Goal: Browse casually: Explore the website without a specific task or goal

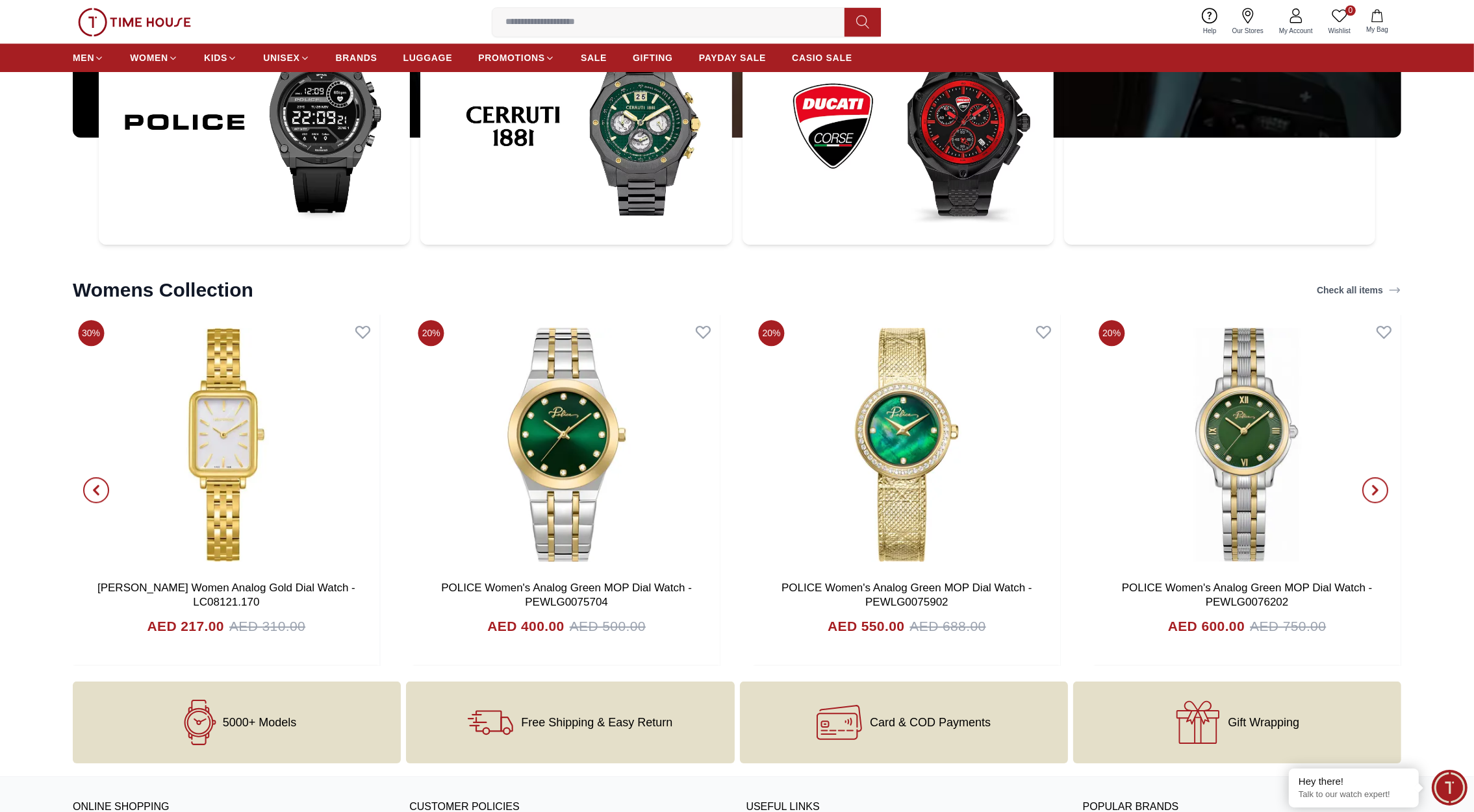
scroll to position [5319, 0]
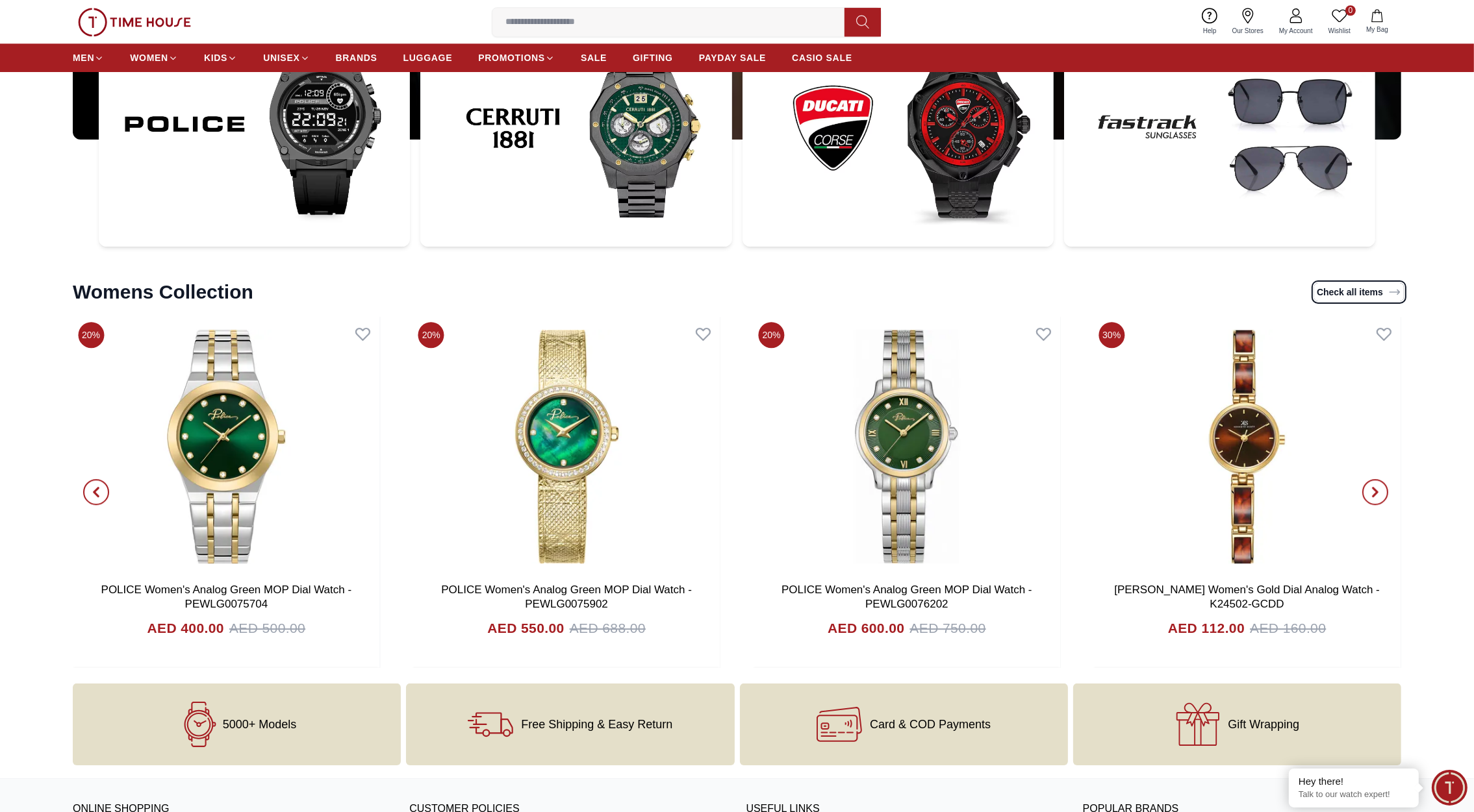
click at [1348, 300] on link "Check all items" at bounding box center [1359, 292] width 90 height 18
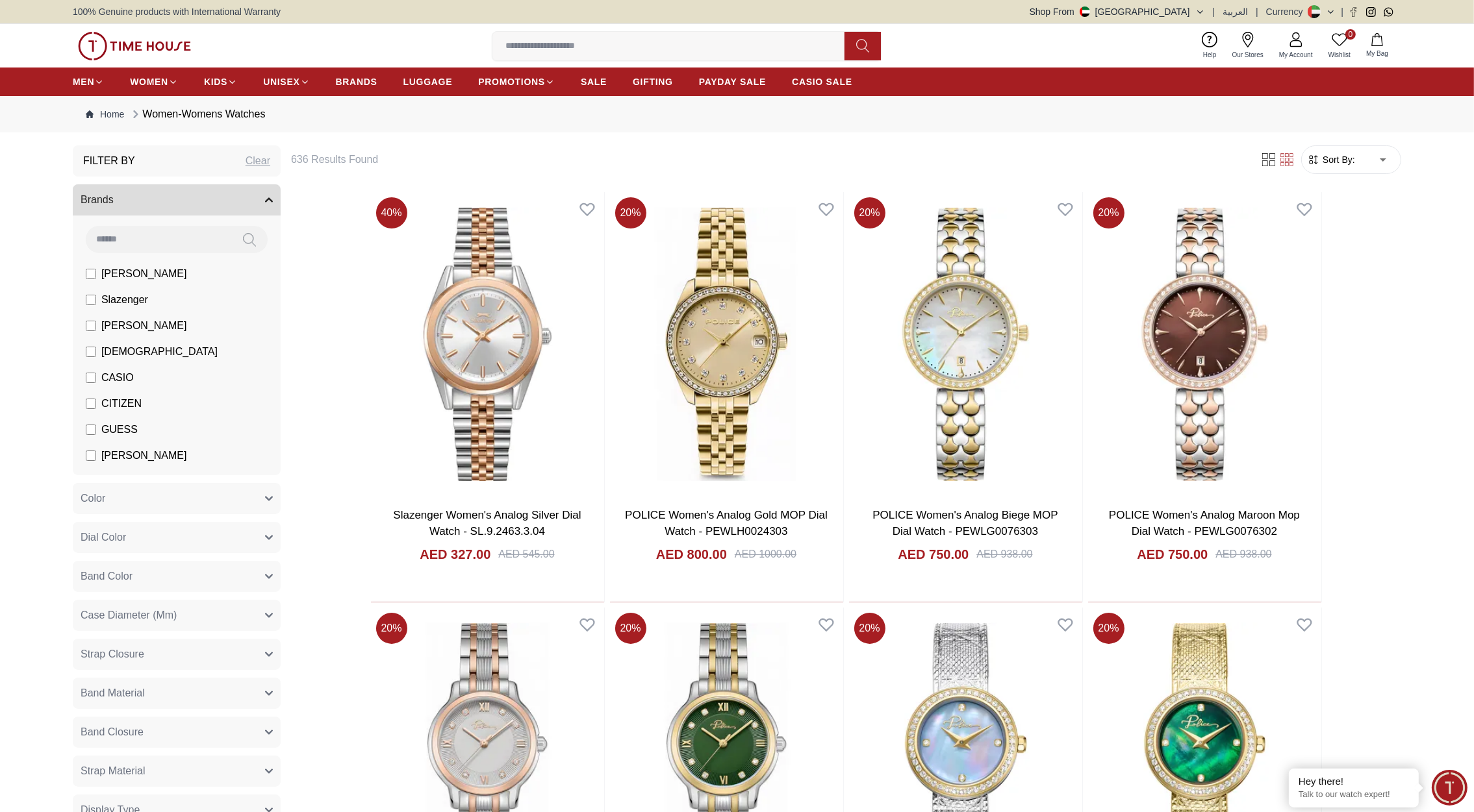
click at [118, 51] on img at bounding box center [135, 46] width 113 height 28
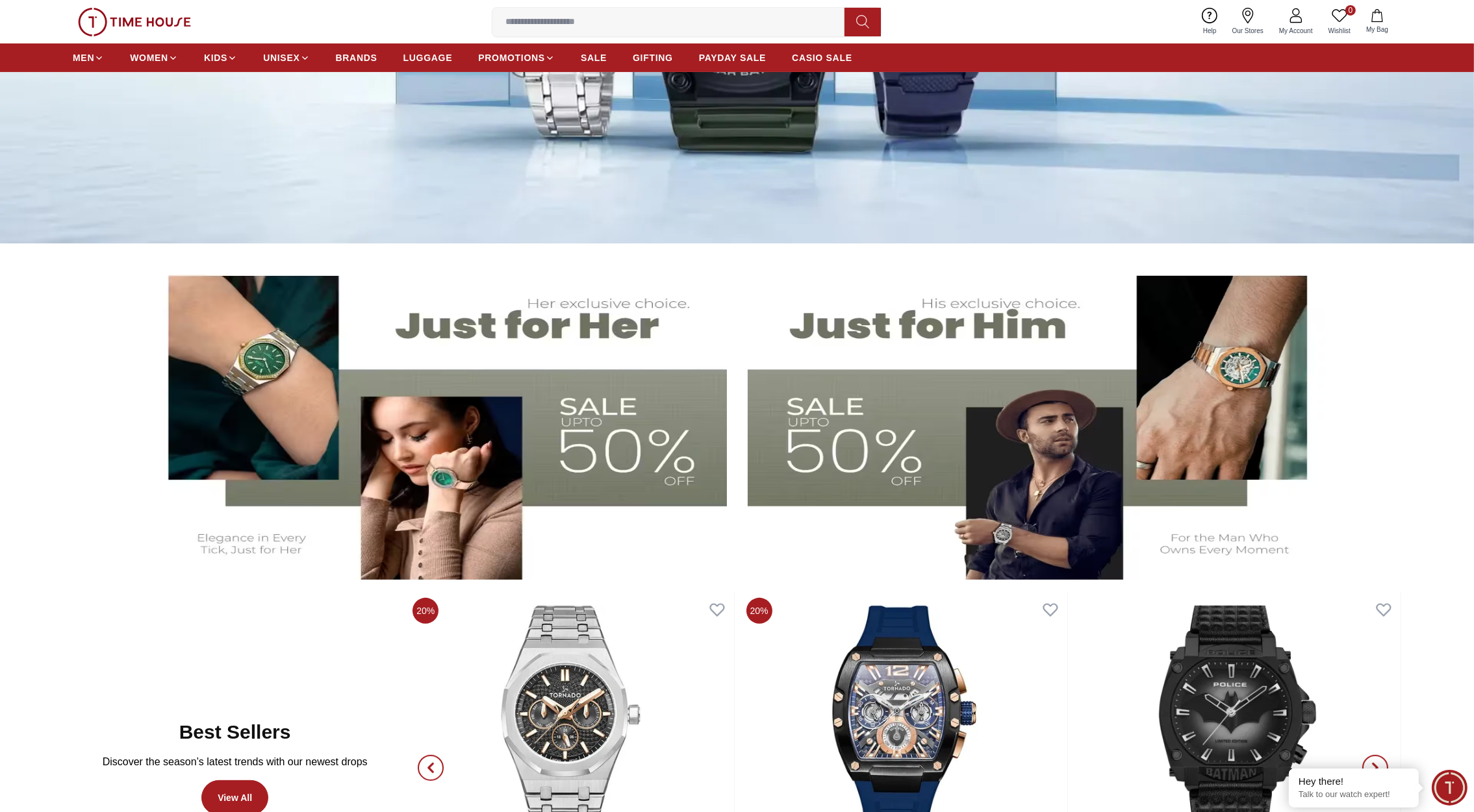
scroll to position [388, 0]
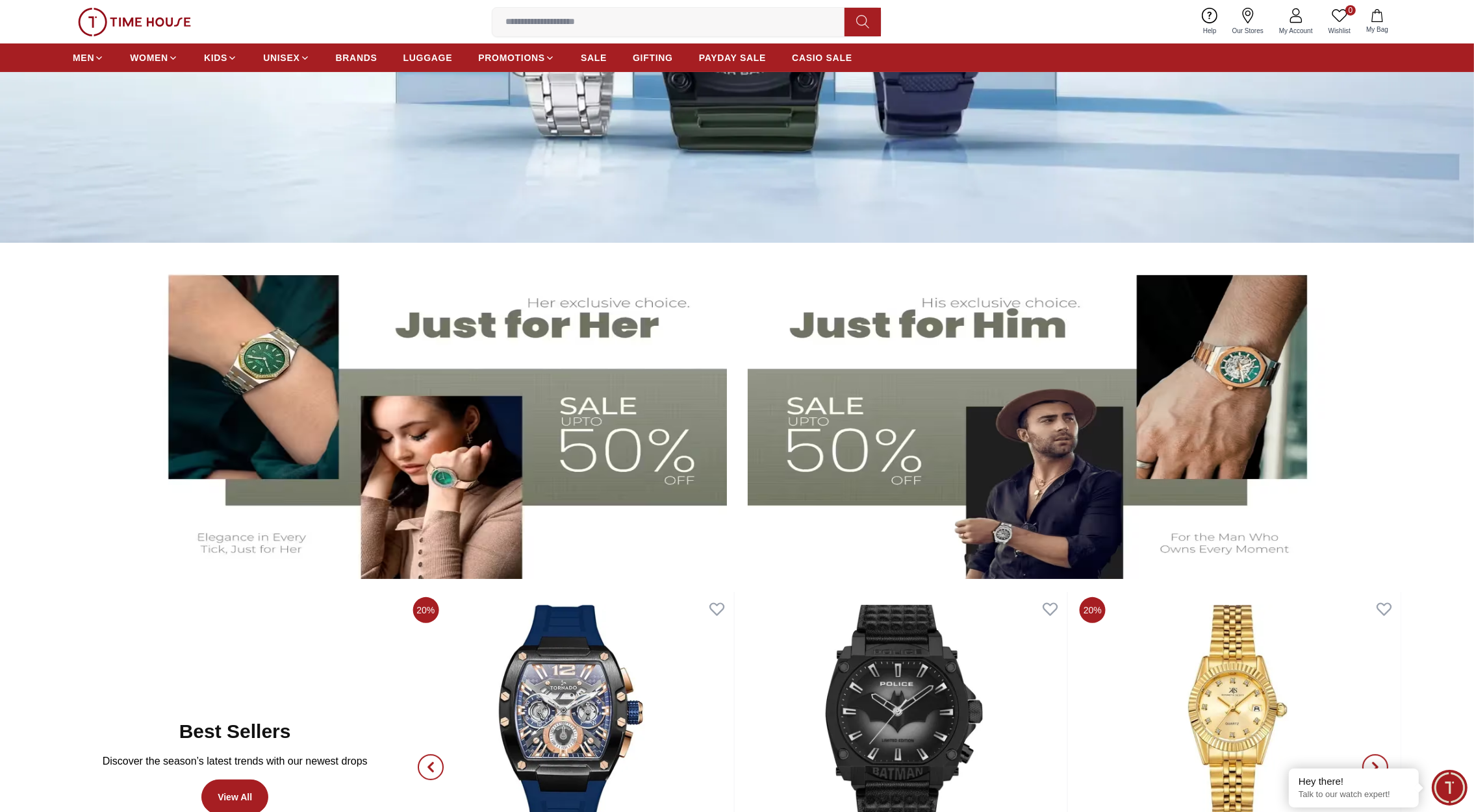
click at [514, 333] on img at bounding box center [436, 417] width 582 height 323
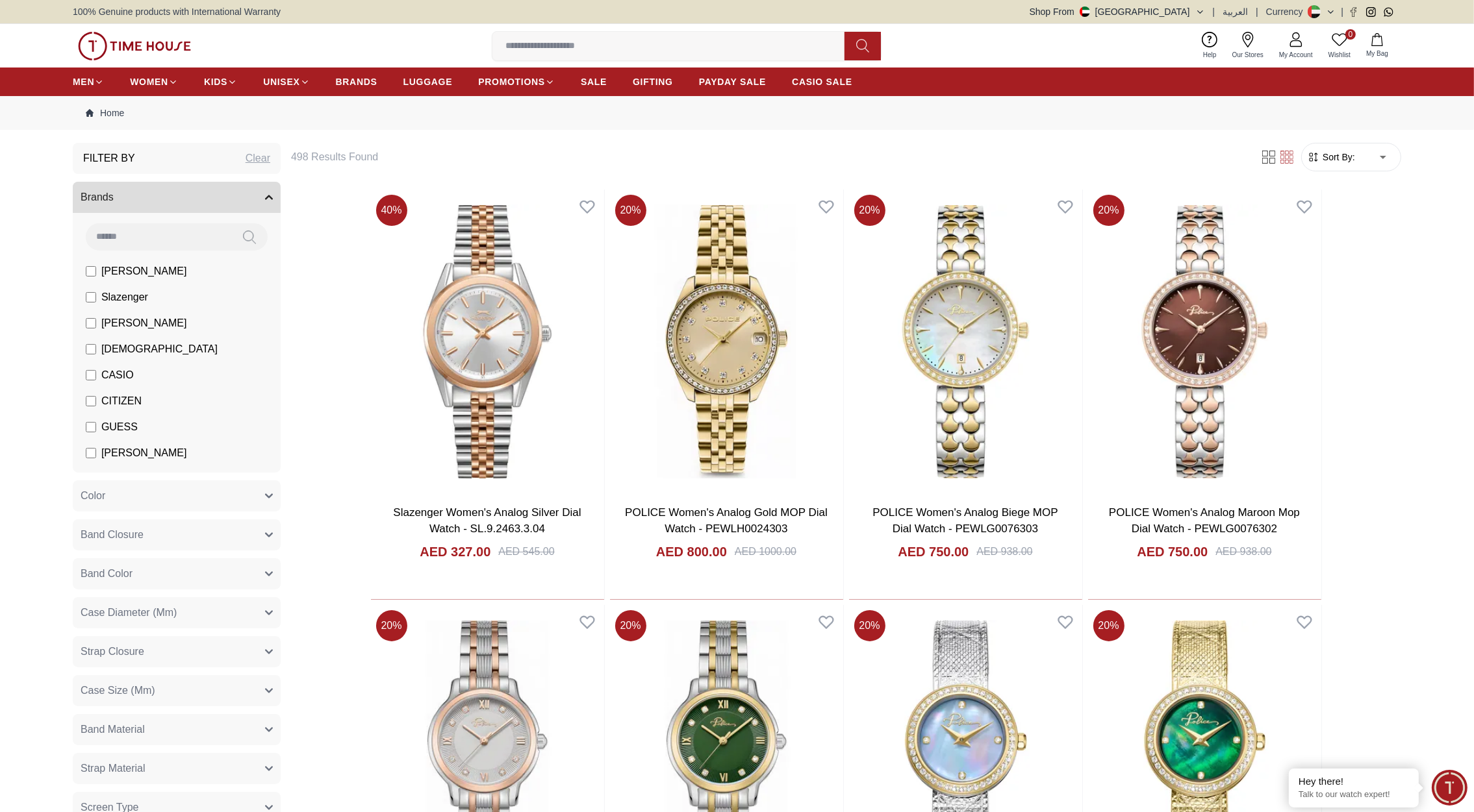
click at [158, 47] on img at bounding box center [135, 46] width 113 height 28
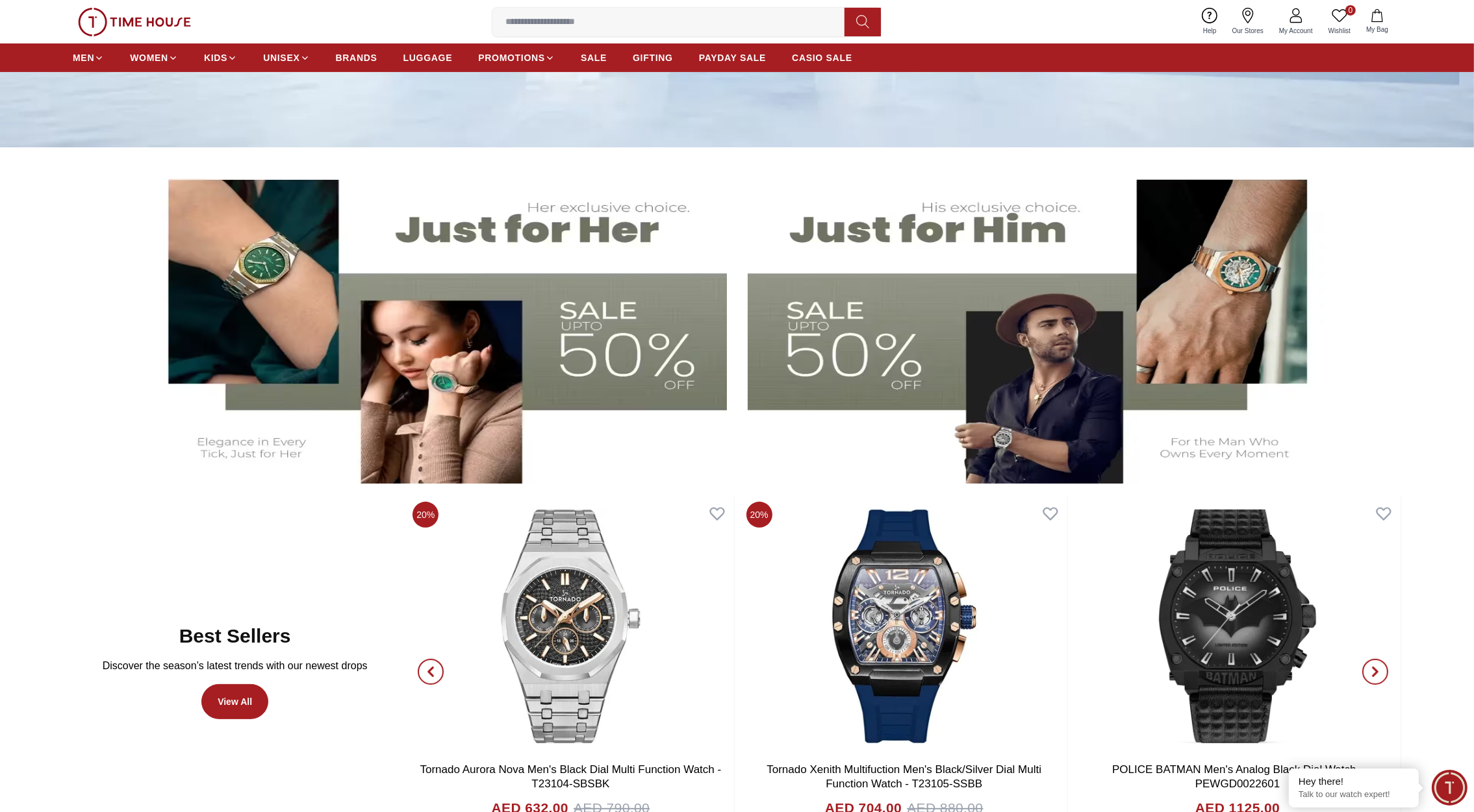
scroll to position [482, 0]
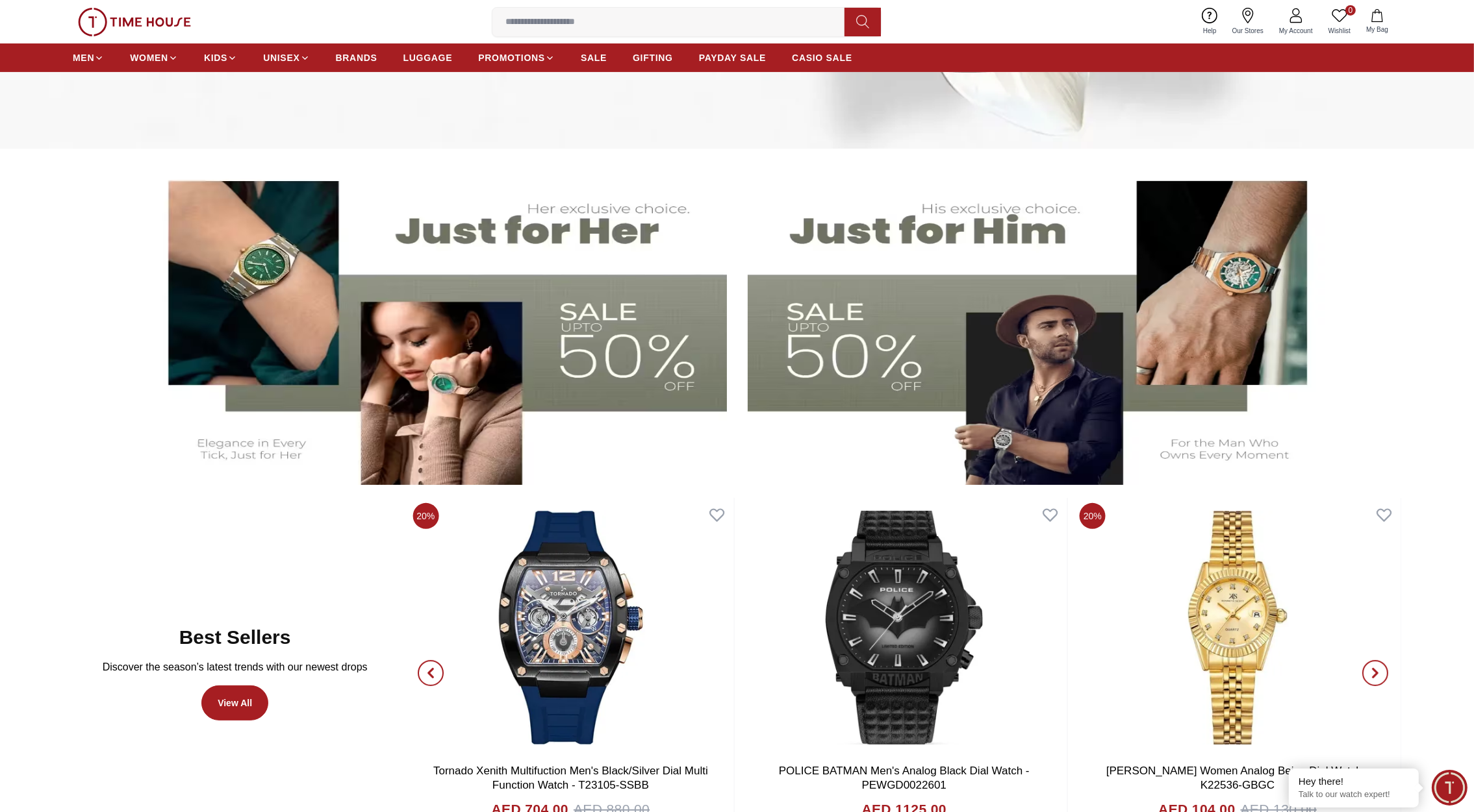
click at [479, 221] on img at bounding box center [436, 323] width 582 height 323
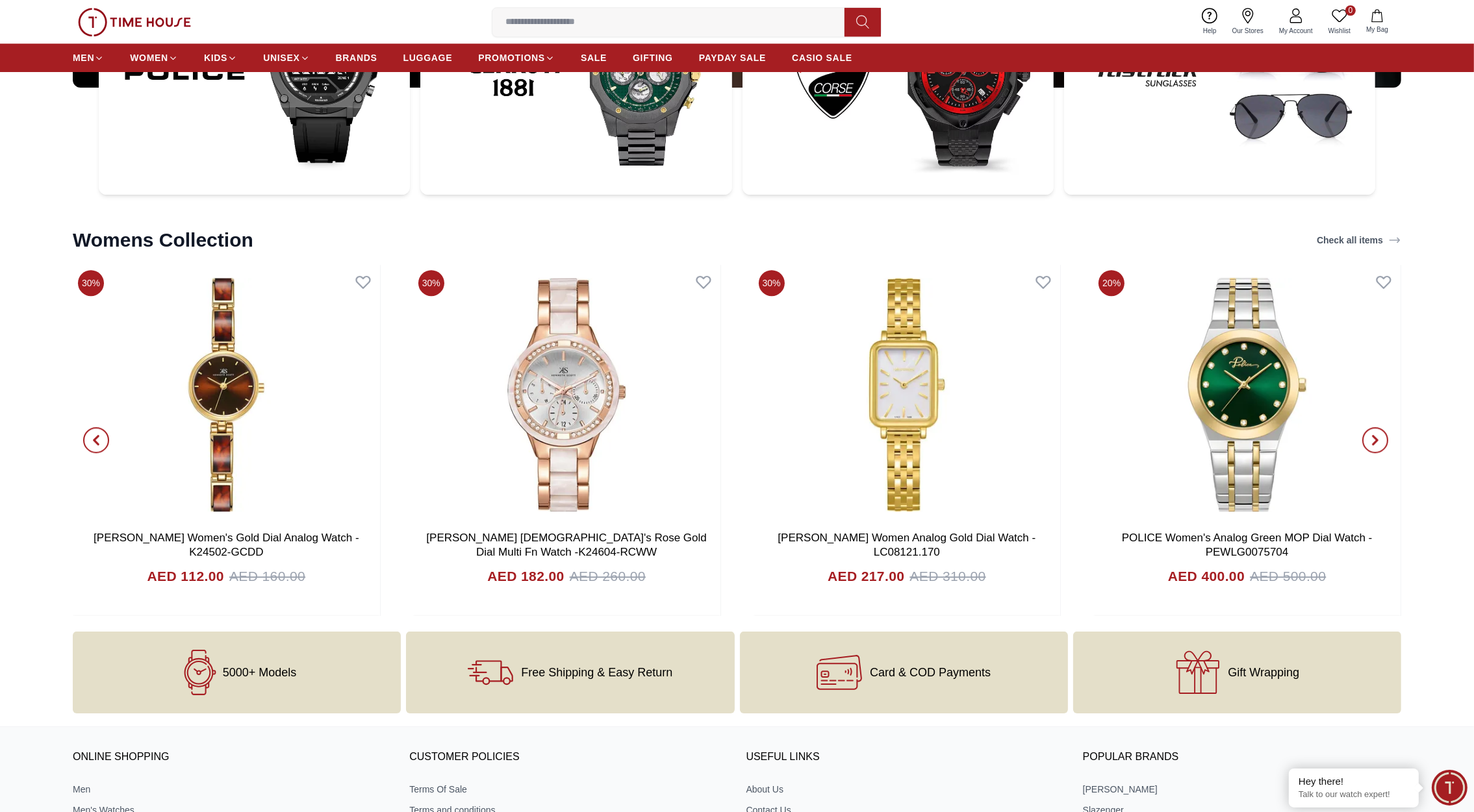
scroll to position [5371, 0]
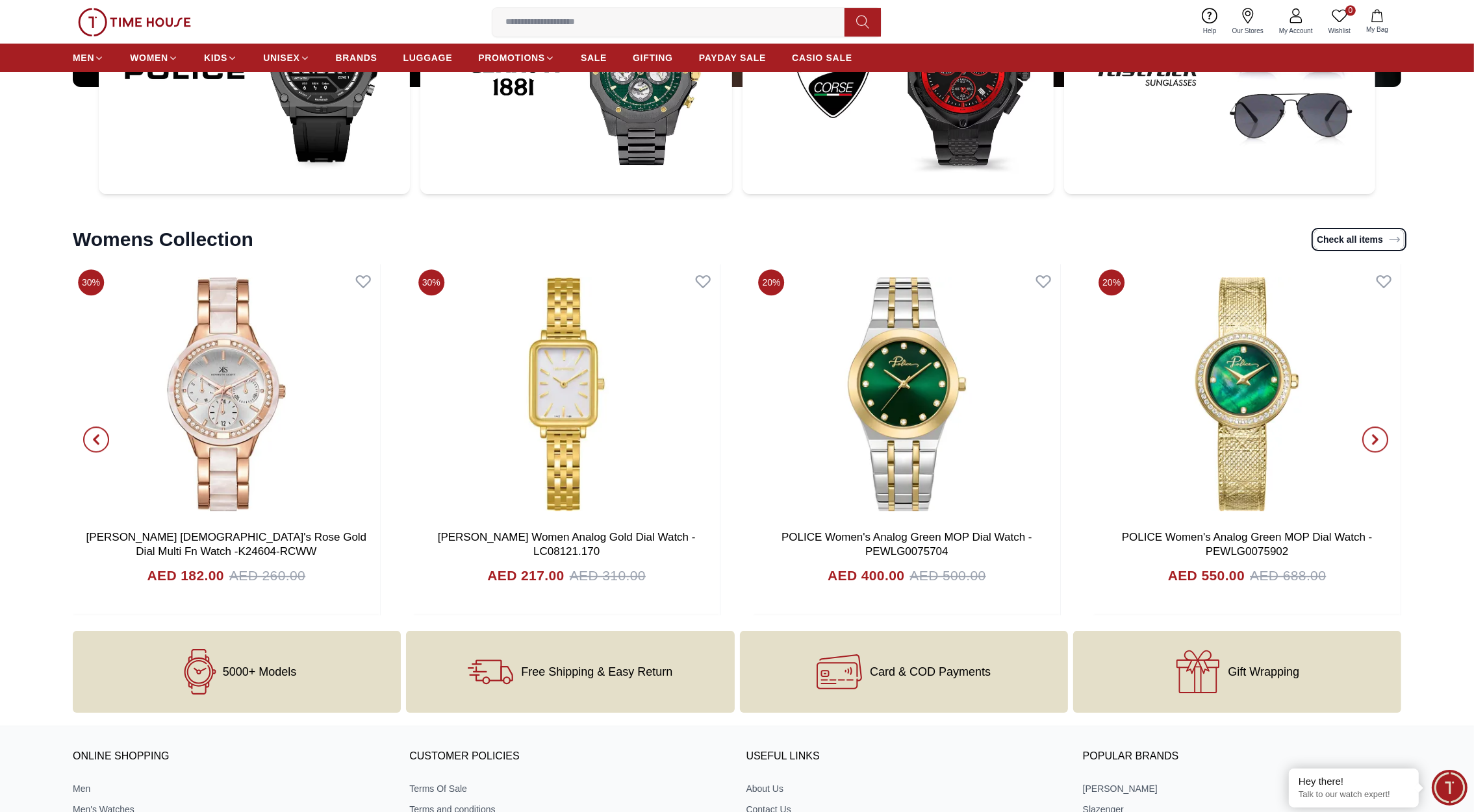
click at [1342, 242] on link "Check all items" at bounding box center [1359, 239] width 90 height 18
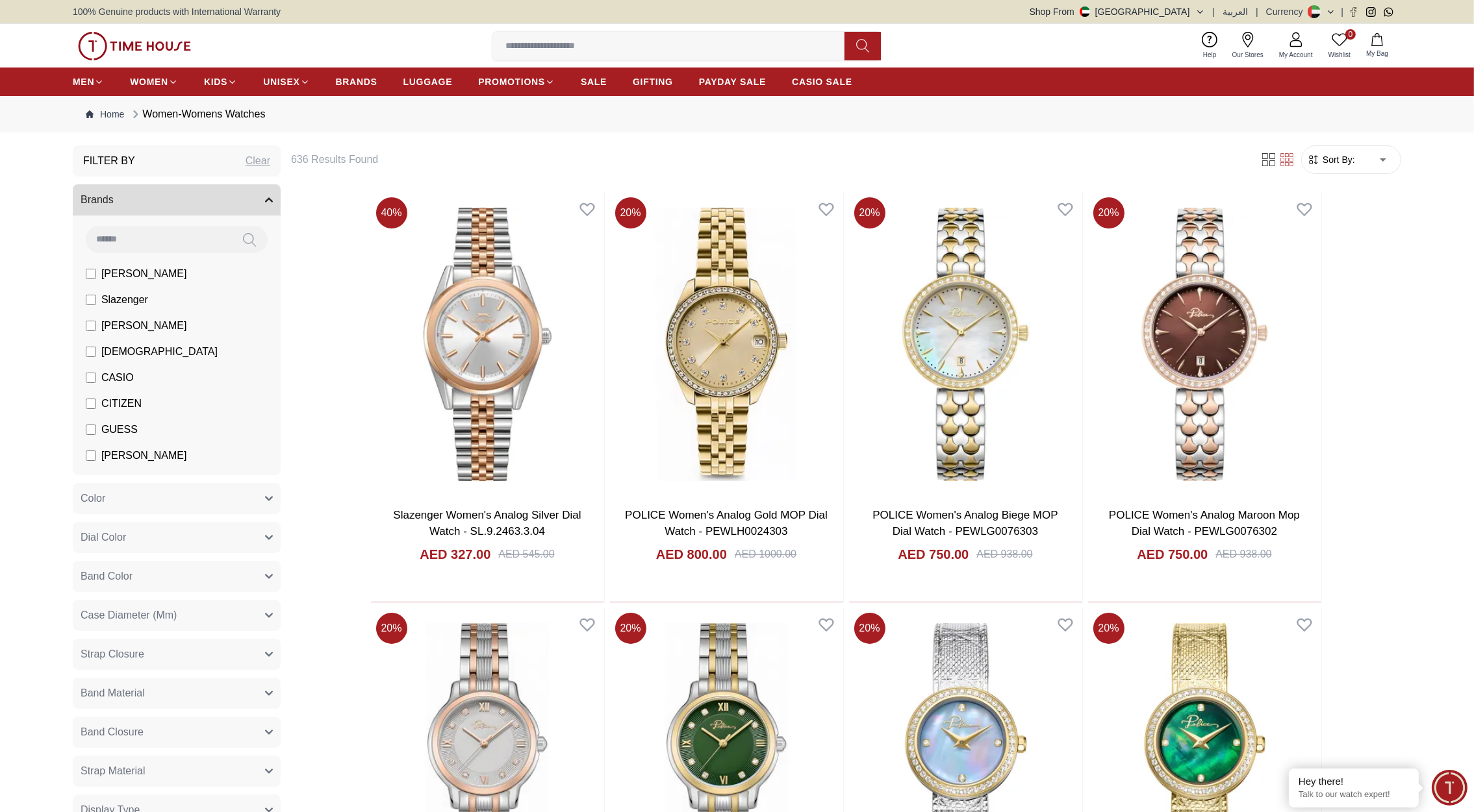
click at [137, 47] on img at bounding box center [135, 46] width 113 height 28
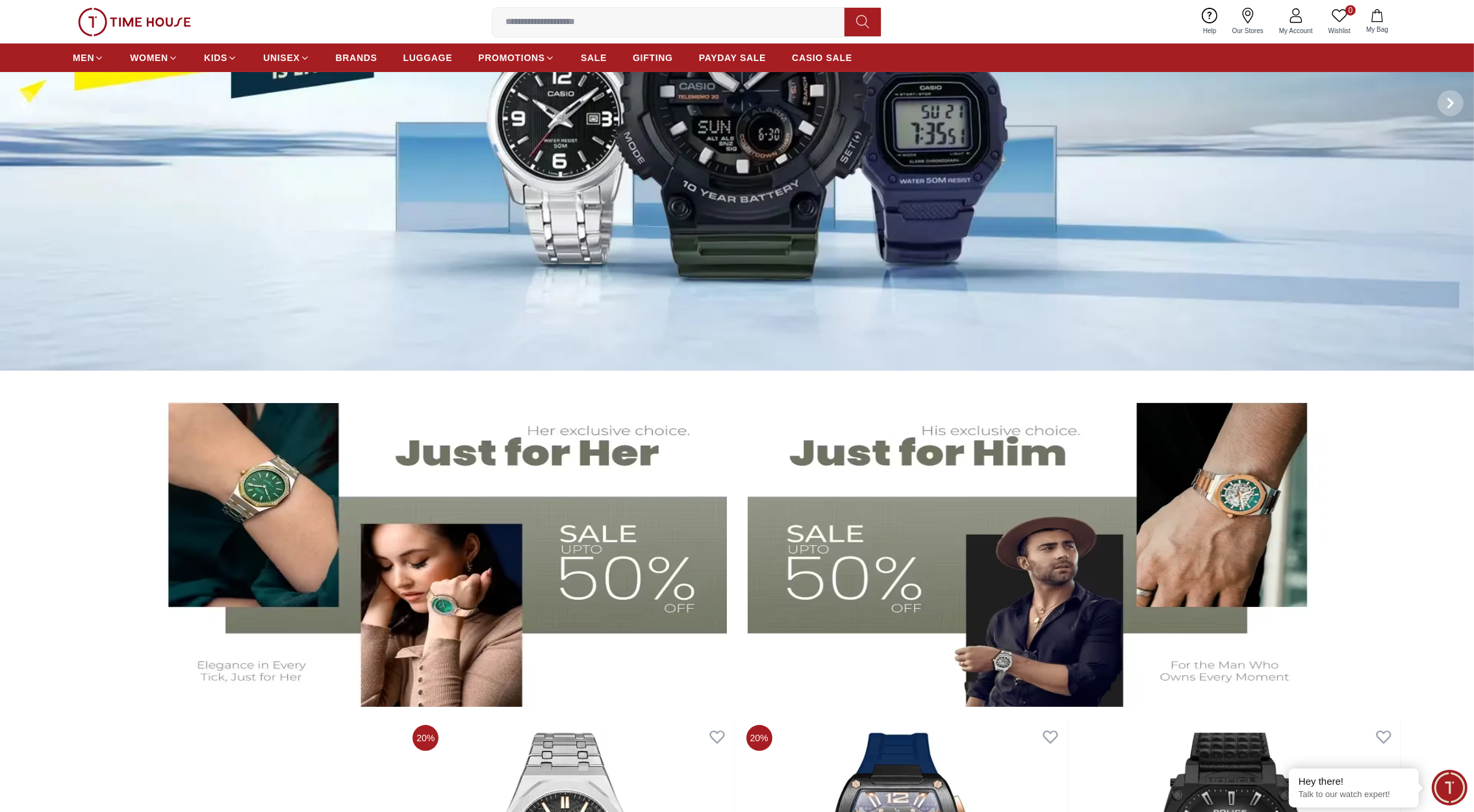
scroll to position [279, 0]
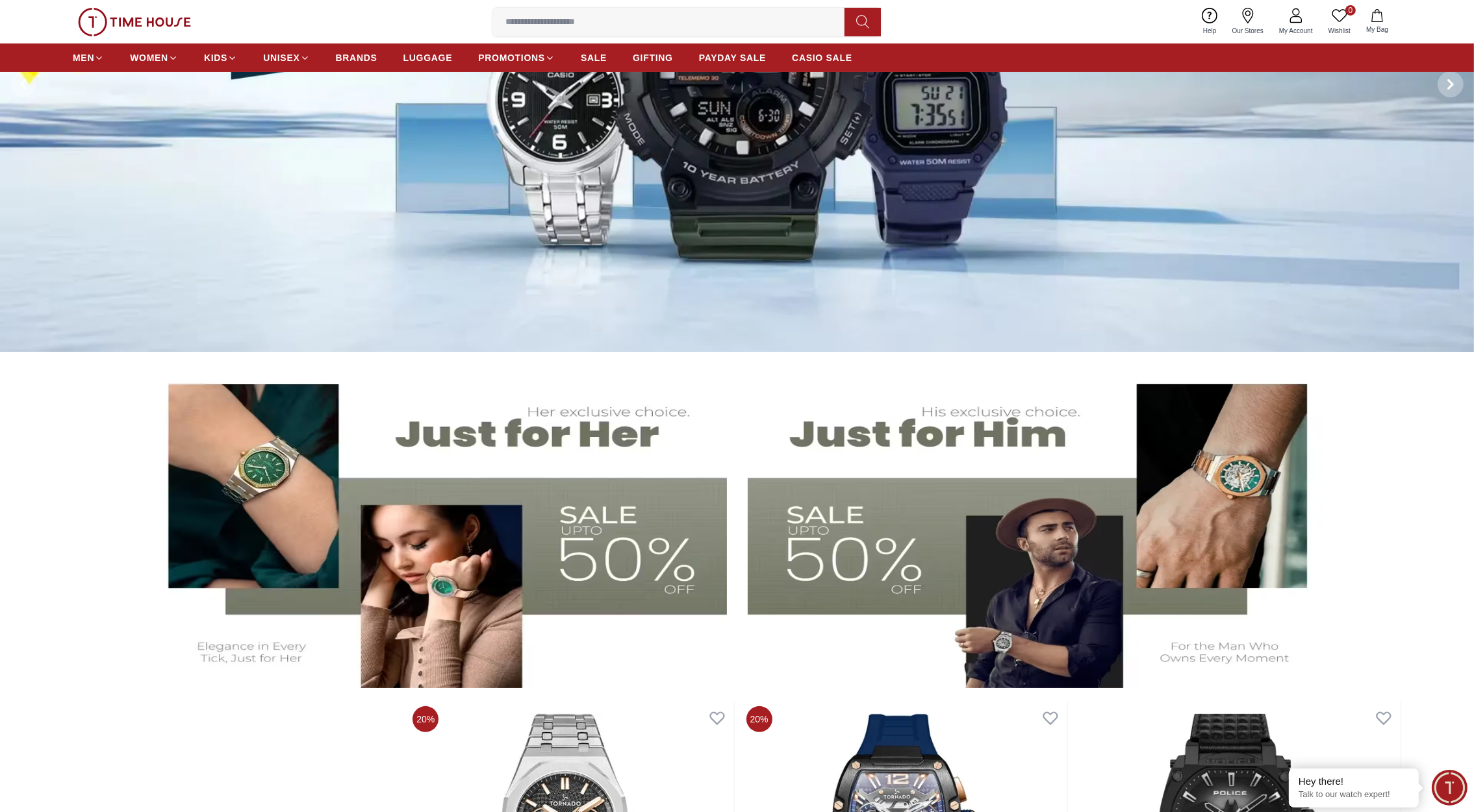
click at [532, 426] on img at bounding box center [436, 526] width 582 height 323
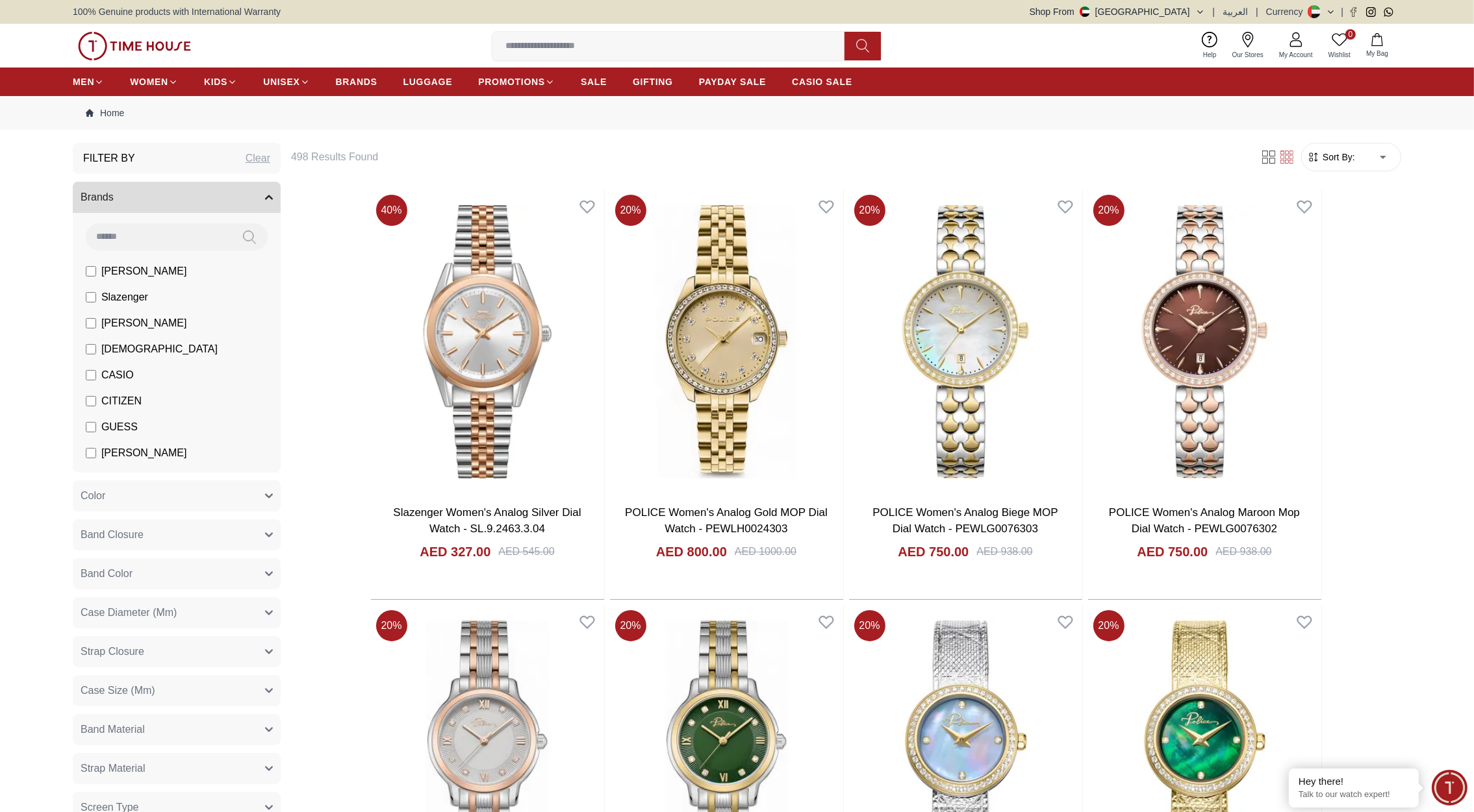
click at [154, 42] on img at bounding box center [135, 46] width 113 height 28
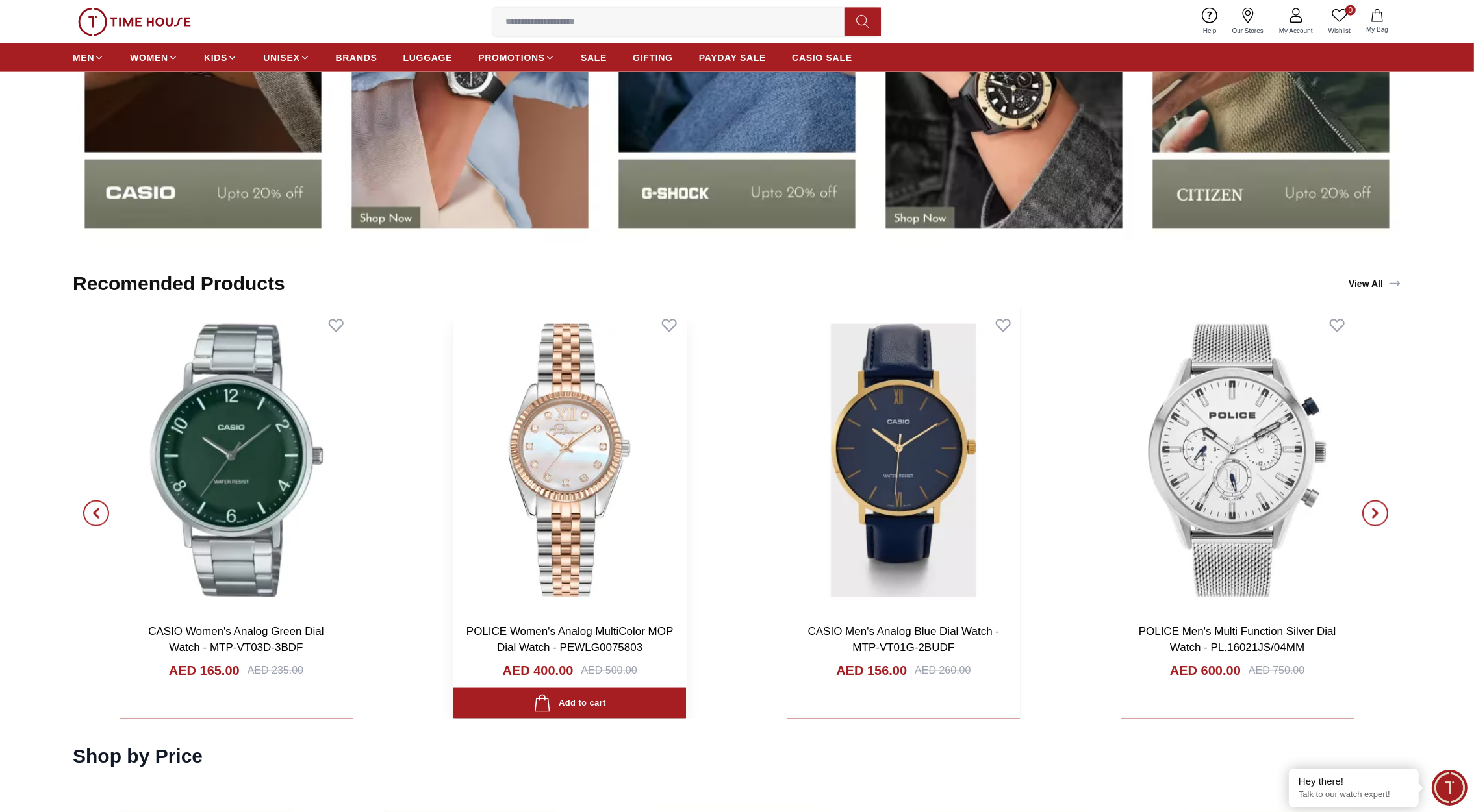
scroll to position [2536, 0]
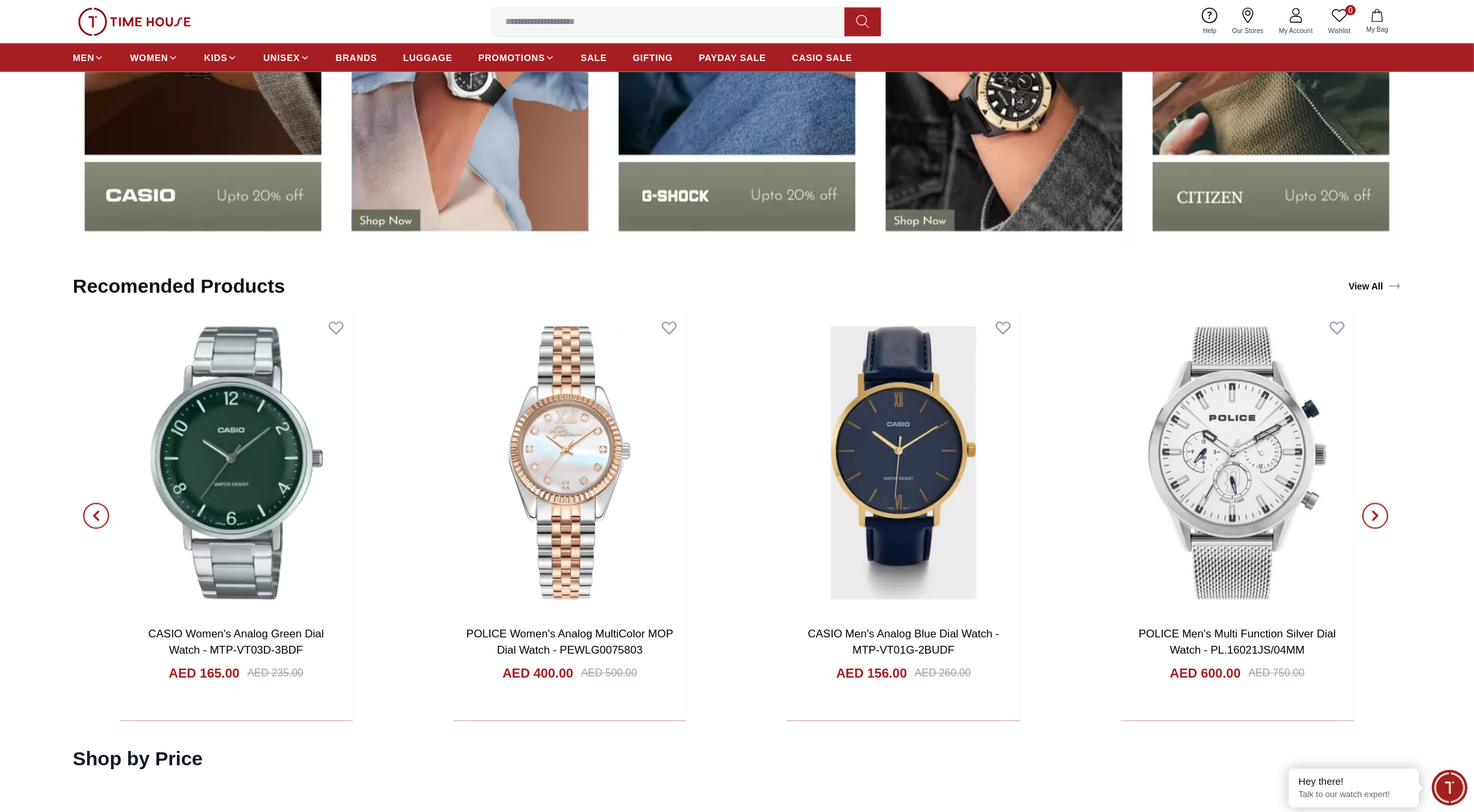
click at [1375, 284] on link "View All" at bounding box center [1374, 285] width 57 height 18
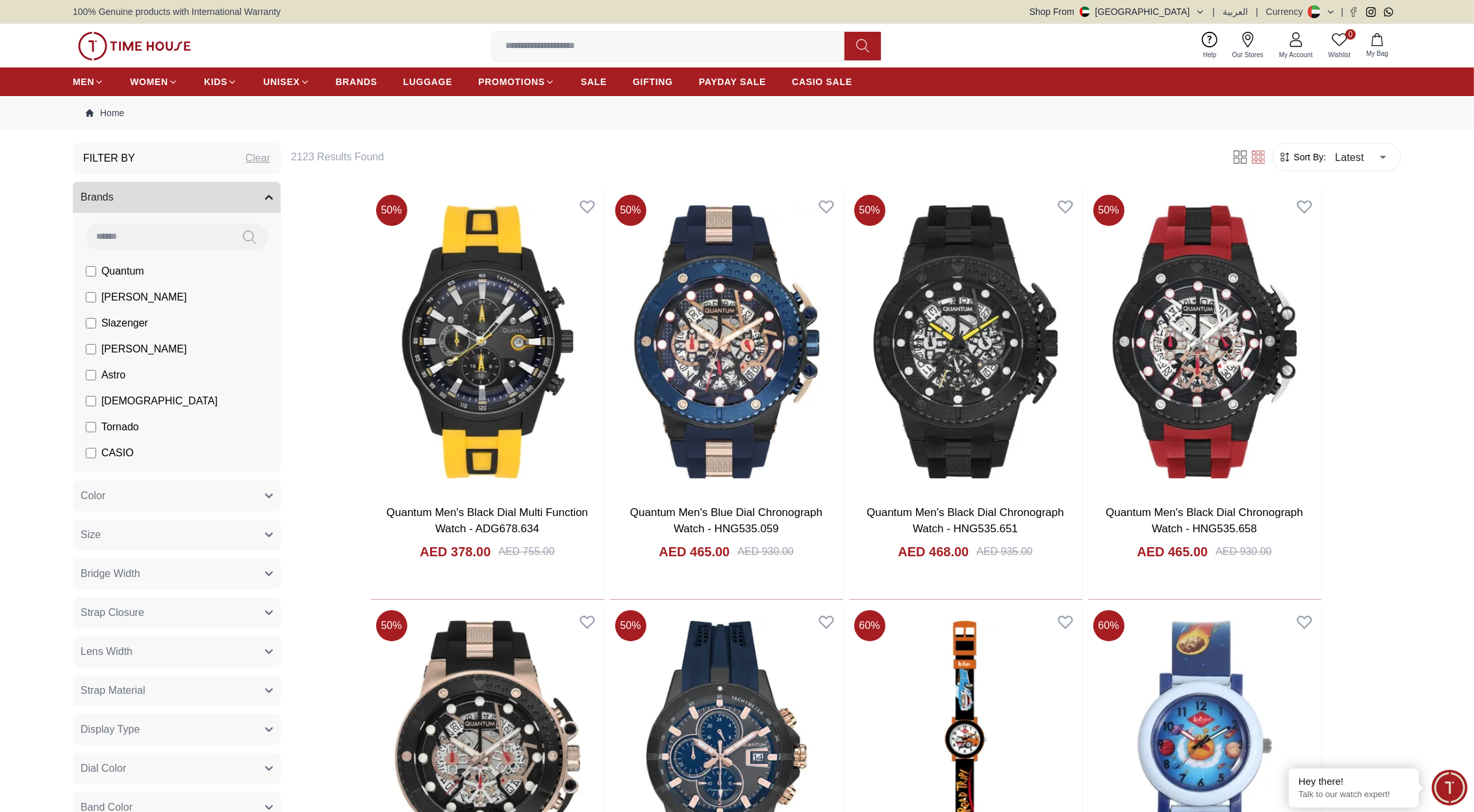
click at [135, 39] on img at bounding box center [135, 46] width 113 height 28
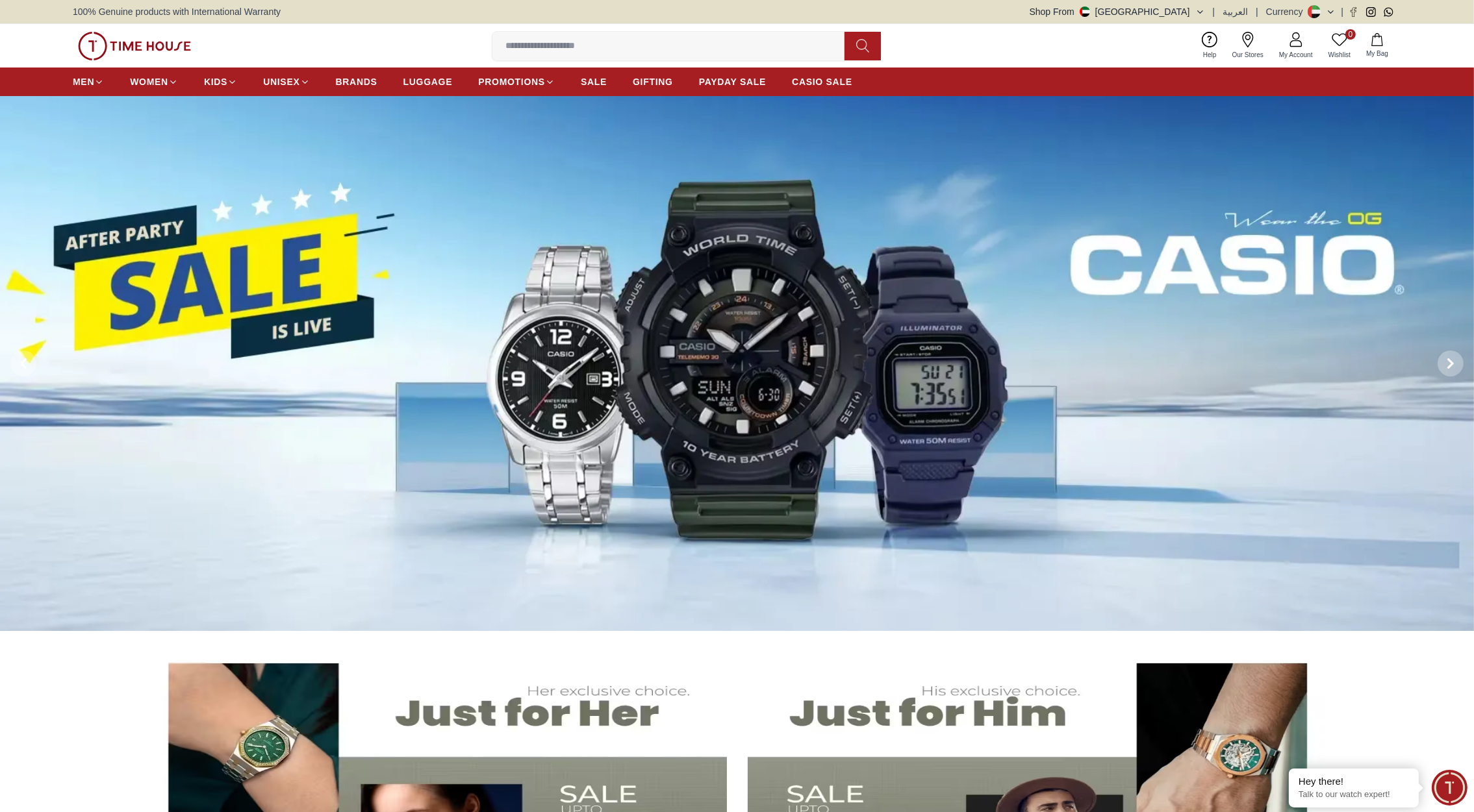
click at [510, 44] on input at bounding box center [674, 46] width 363 height 26
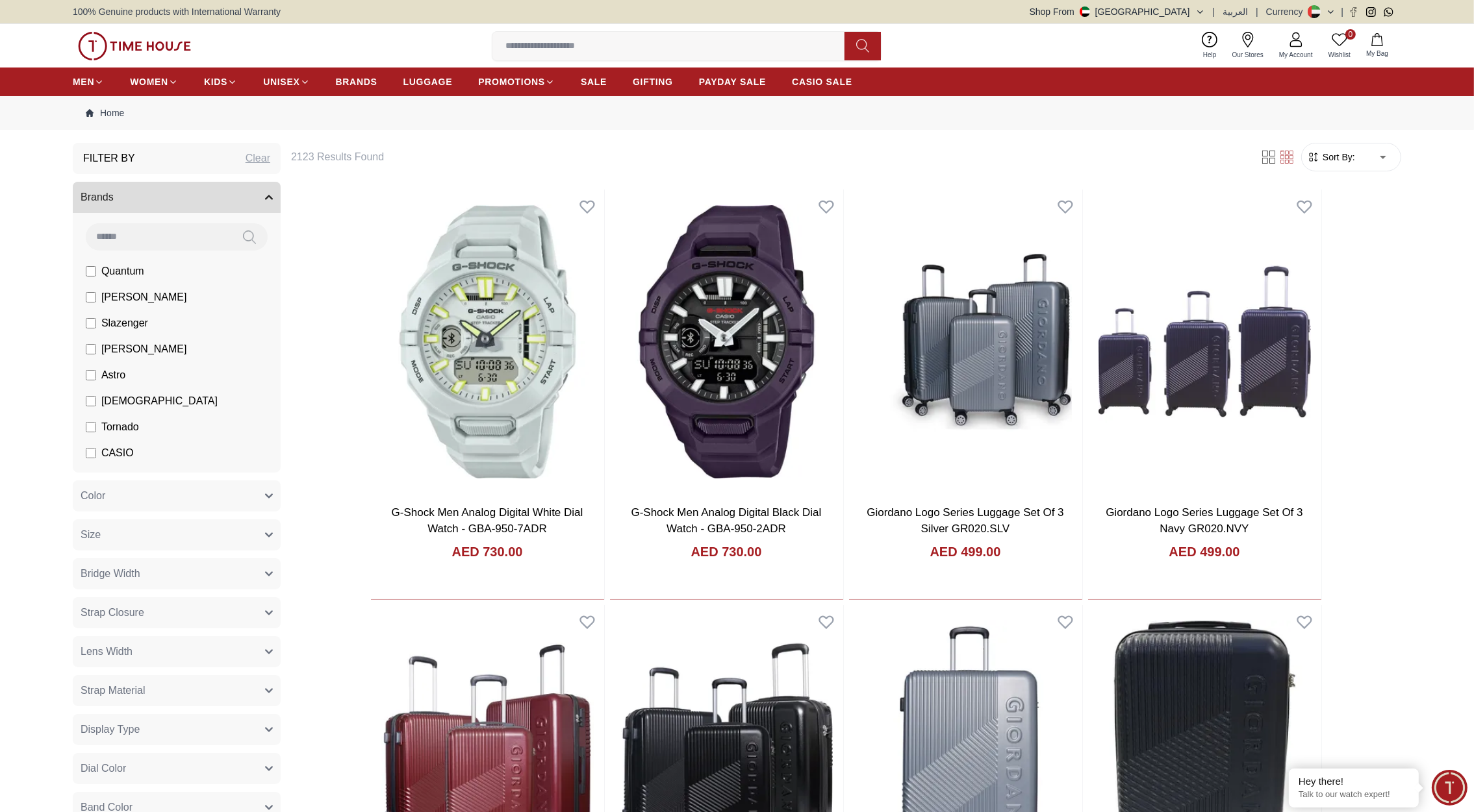
click at [133, 42] on img at bounding box center [135, 46] width 113 height 28
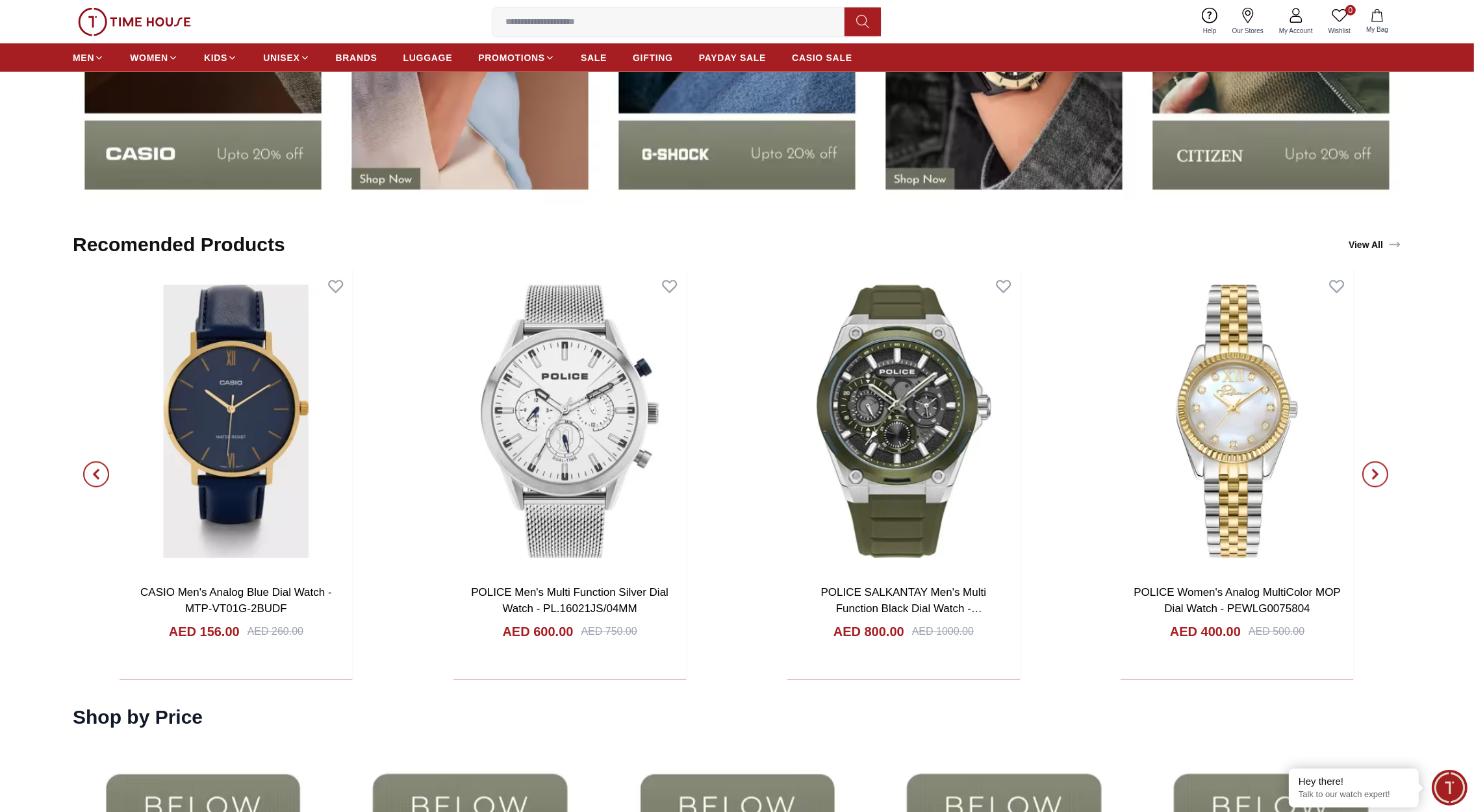
scroll to position [2576, 0]
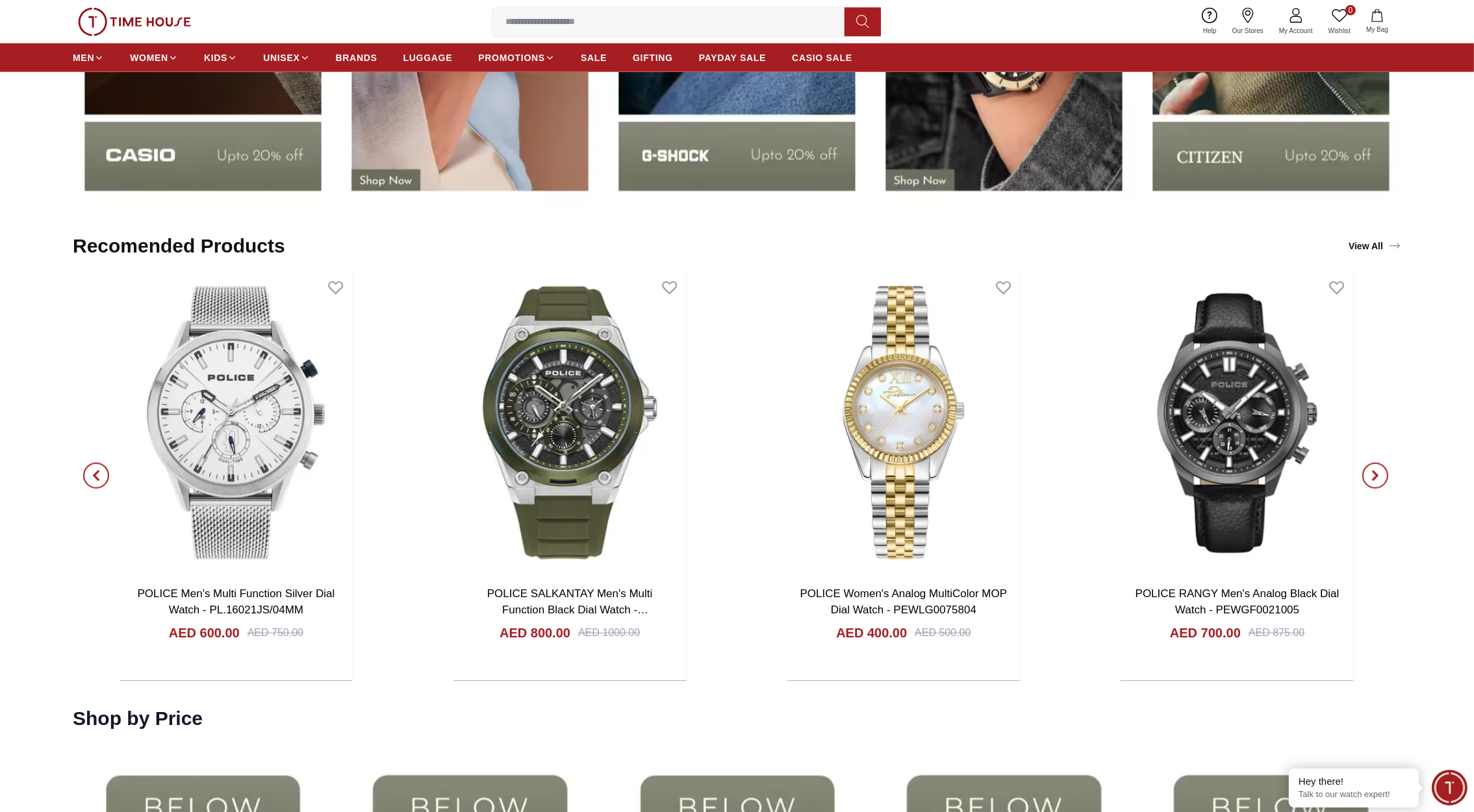
click at [1363, 246] on link "View All" at bounding box center [1374, 246] width 57 height 18
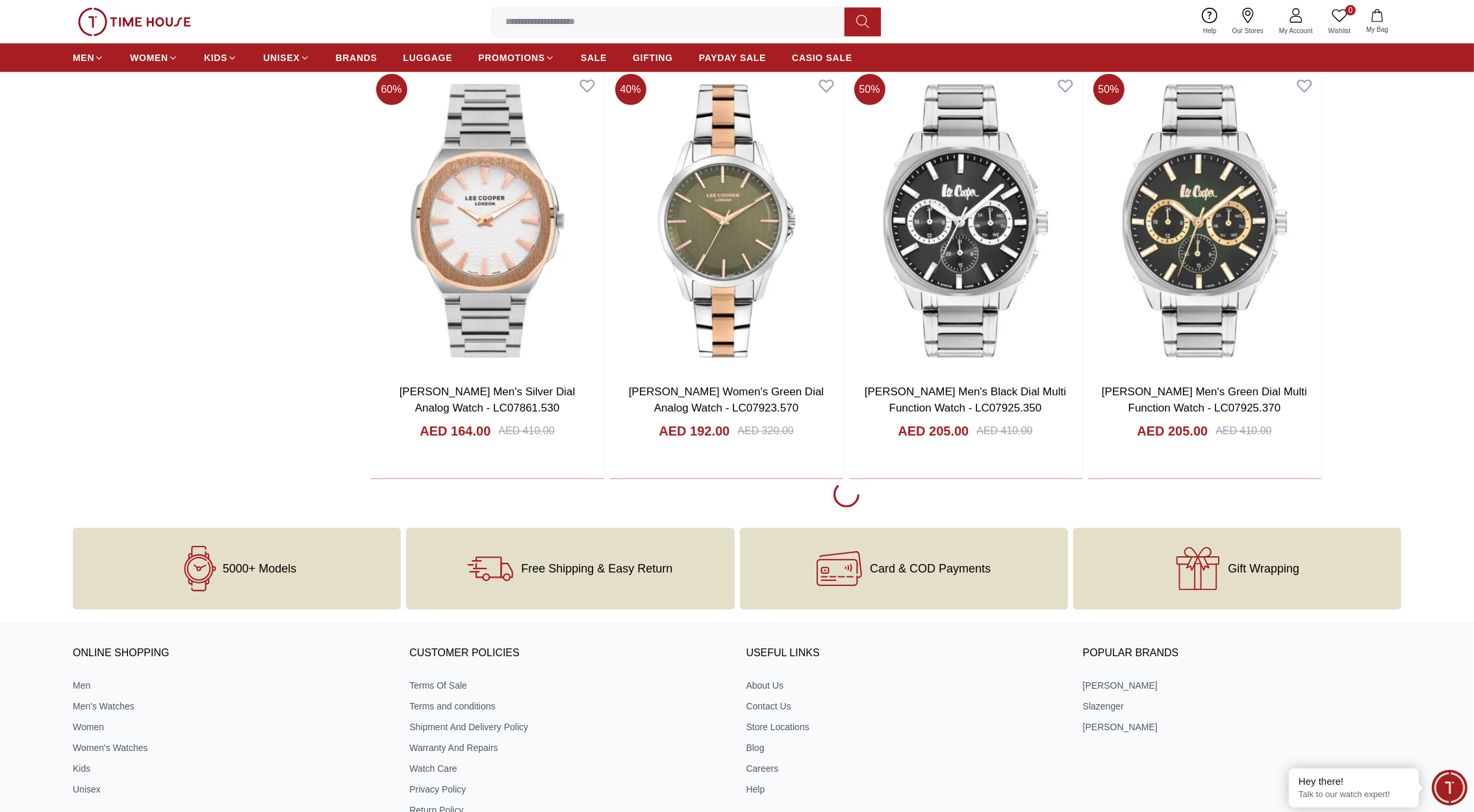
scroll to position [1783, 0]
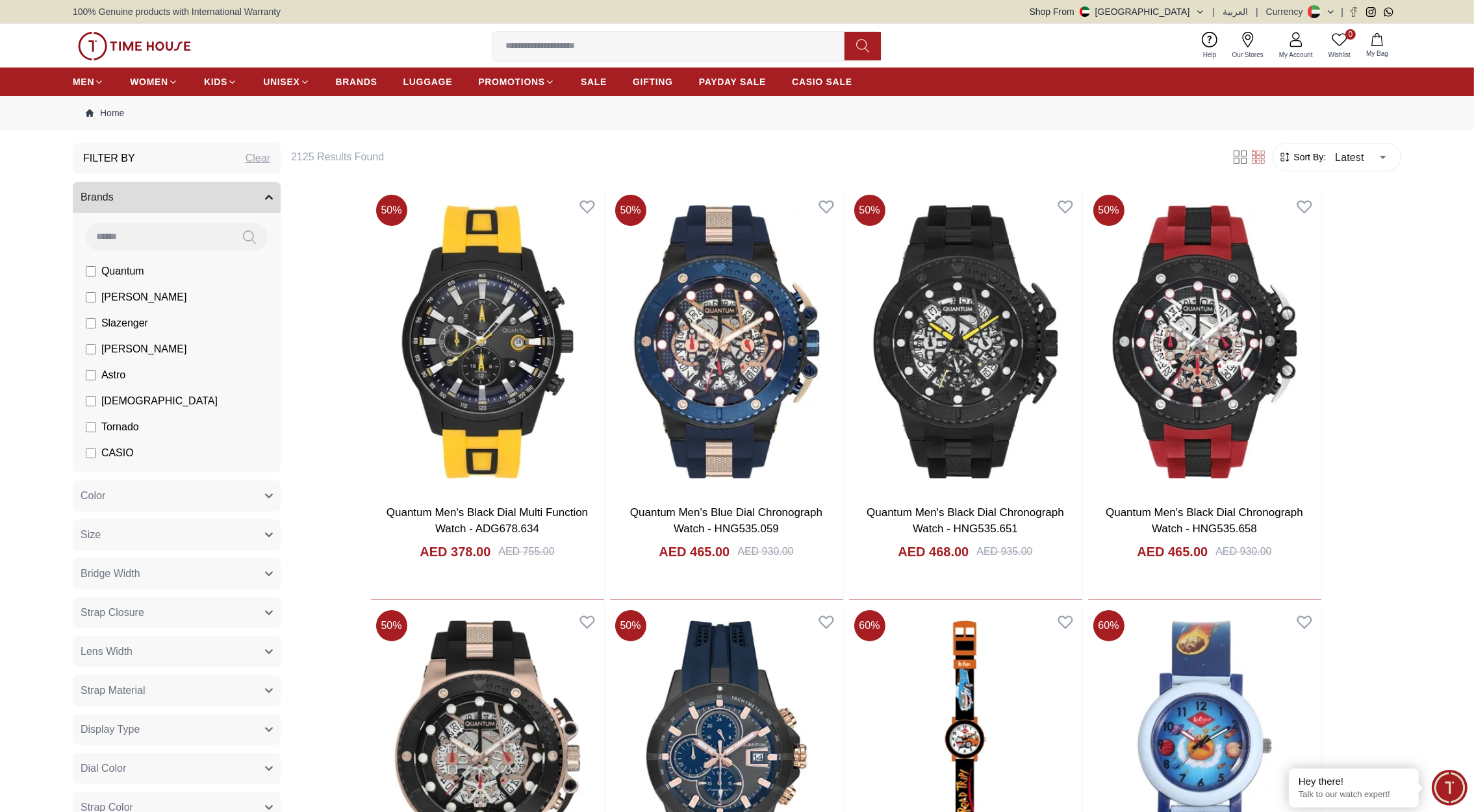
click at [169, 42] on img at bounding box center [135, 46] width 113 height 28
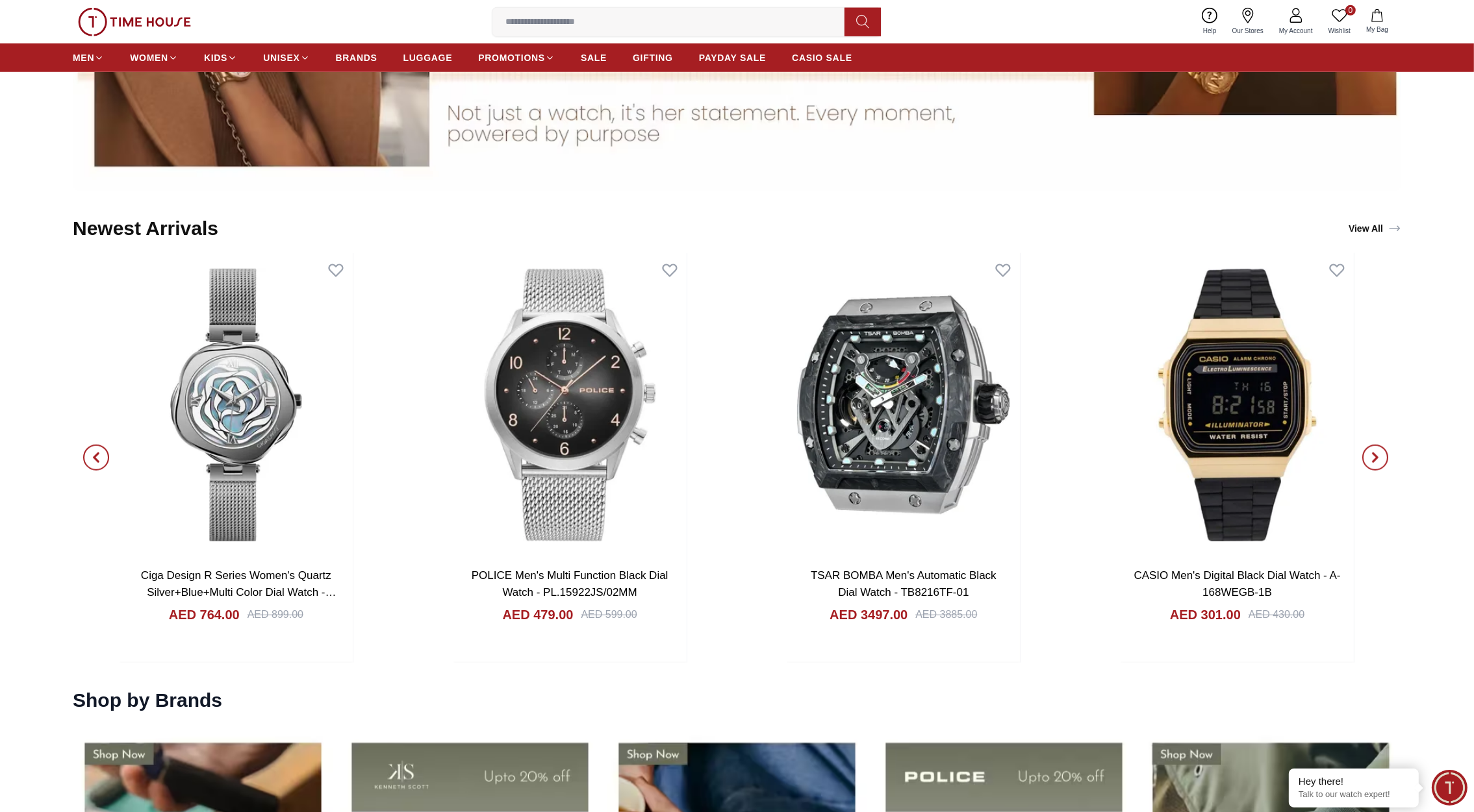
scroll to position [1663, 0]
